Goal: Information Seeking & Learning: Learn about a topic

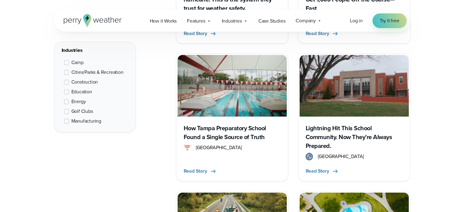
scroll to position [898, 0]
